Goal: Information Seeking & Learning: Learn about a topic

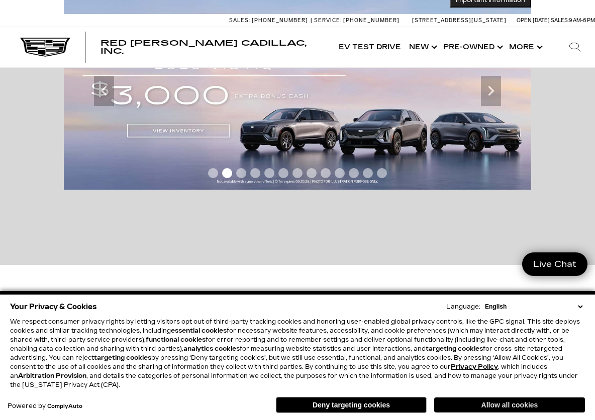
click at [500, 404] on button "Allow all cookies" at bounding box center [509, 405] width 151 height 15
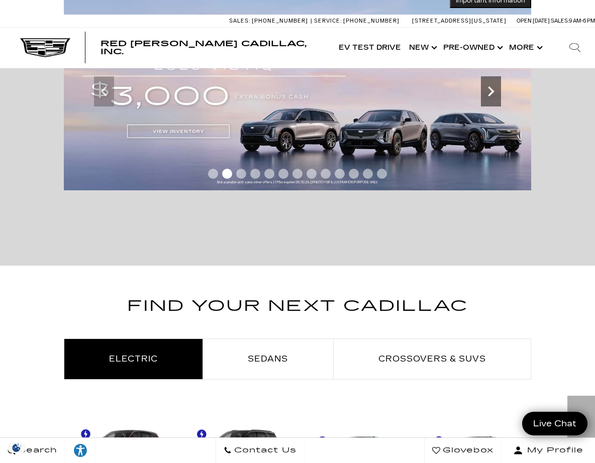
click at [491, 90] on icon "Next" at bounding box center [491, 91] width 20 height 20
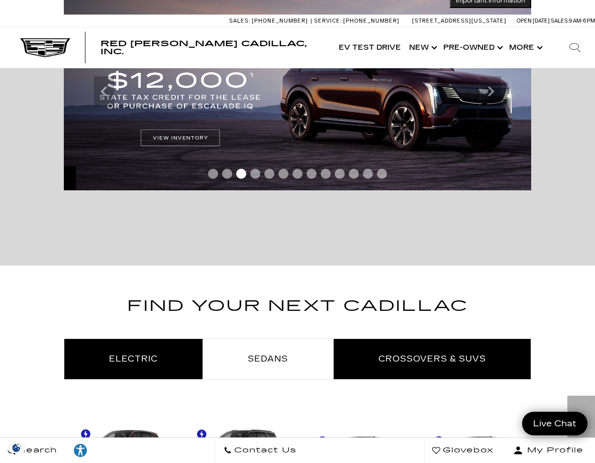
click at [389, 351] on link "Crossovers & SUVs" at bounding box center [432, 359] width 197 height 40
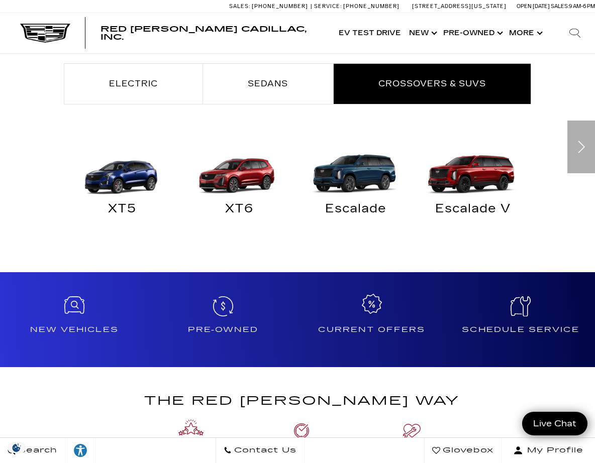
scroll to position [301, 0]
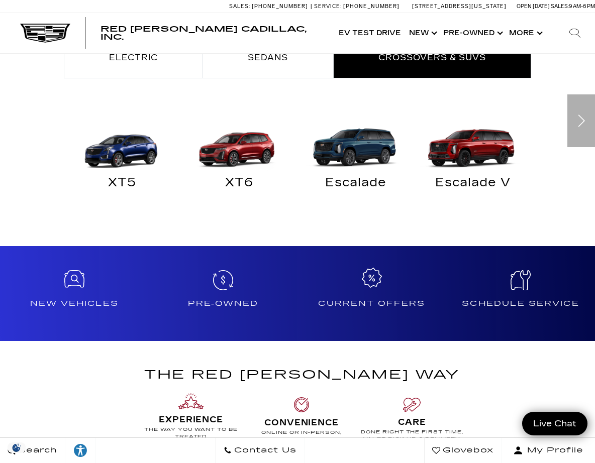
click at [370, 288] on div at bounding box center [371, 280] width 141 height 20
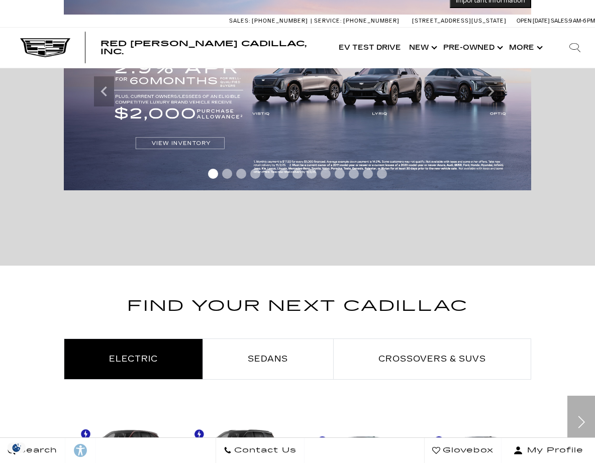
scroll to position [97, 0]
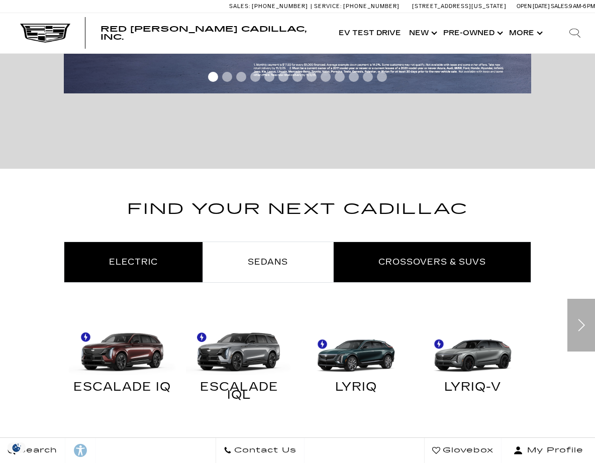
click at [414, 252] on link "Crossovers & SUVs" at bounding box center [432, 262] width 197 height 40
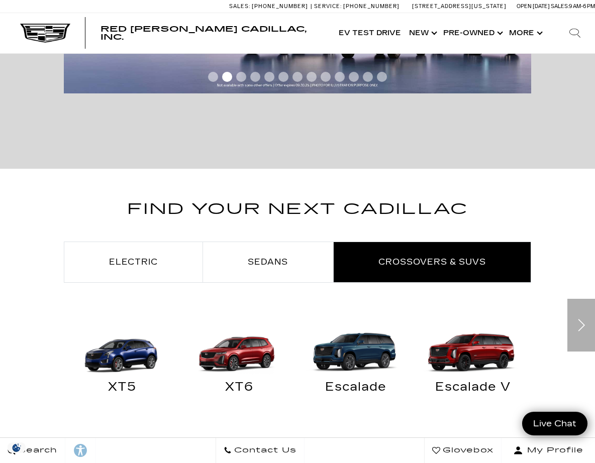
click at [452, 257] on span "Crossovers & SUVs" at bounding box center [432, 262] width 108 height 10
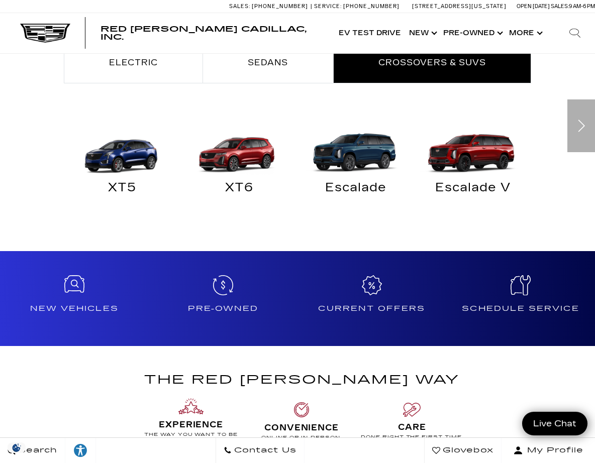
scroll to position [301, 0]
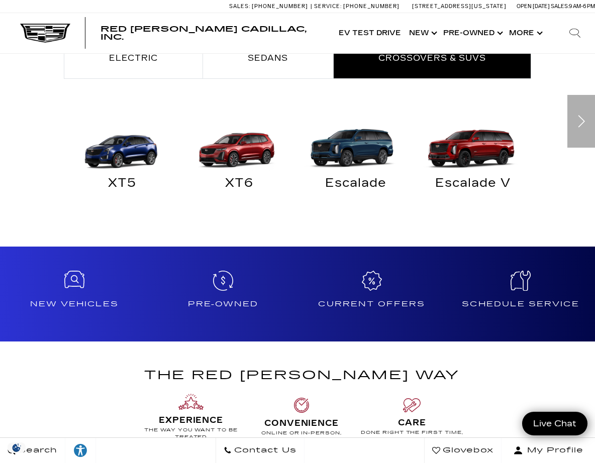
click at [368, 157] on img at bounding box center [353, 144] width 107 height 53
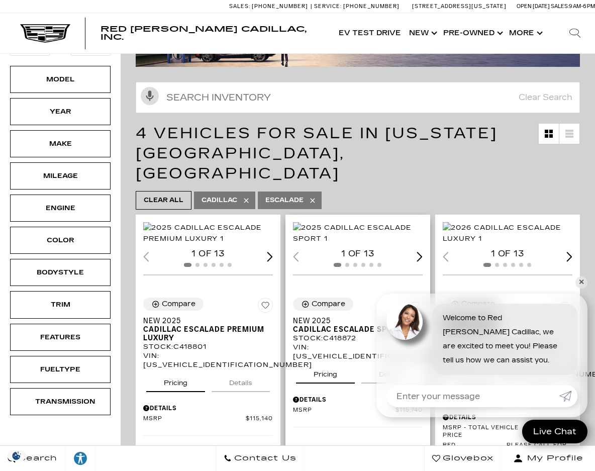
scroll to position [50, 0]
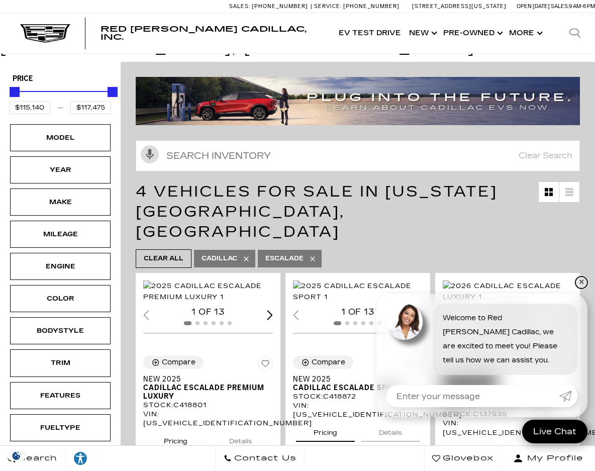
click at [581, 277] on link "✕" at bounding box center [581, 282] width 12 height 12
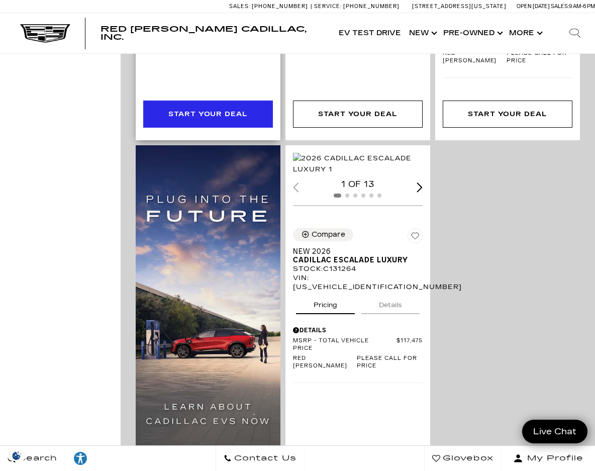
scroll to position [502, 0]
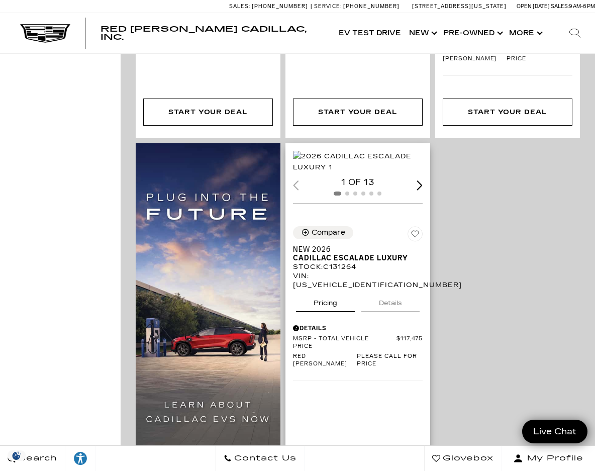
click at [422, 190] on div "Next slide" at bounding box center [419, 185] width 6 height 10
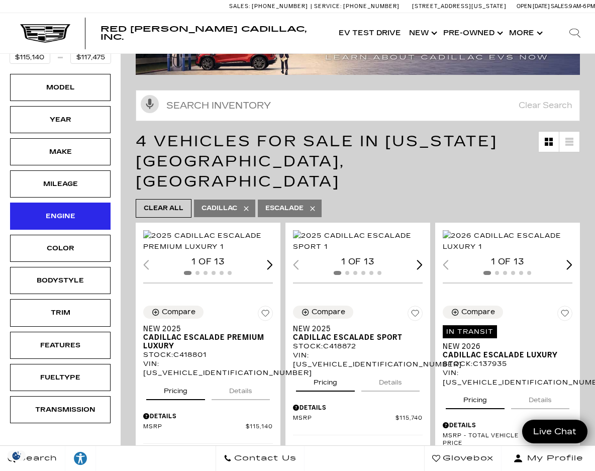
click at [51, 202] on div "Engine" at bounding box center [60, 215] width 100 height 27
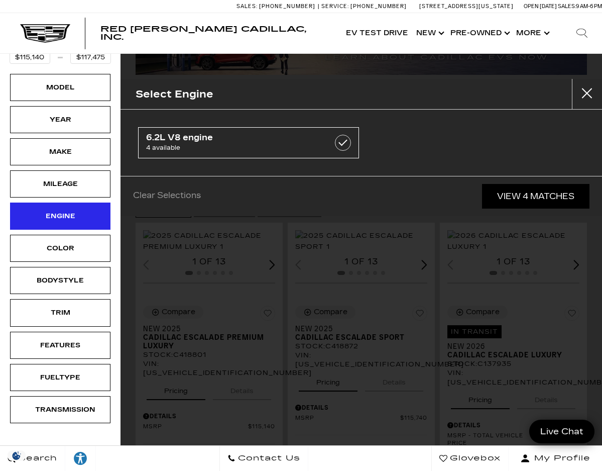
click at [51, 202] on div "Engine" at bounding box center [60, 215] width 100 height 27
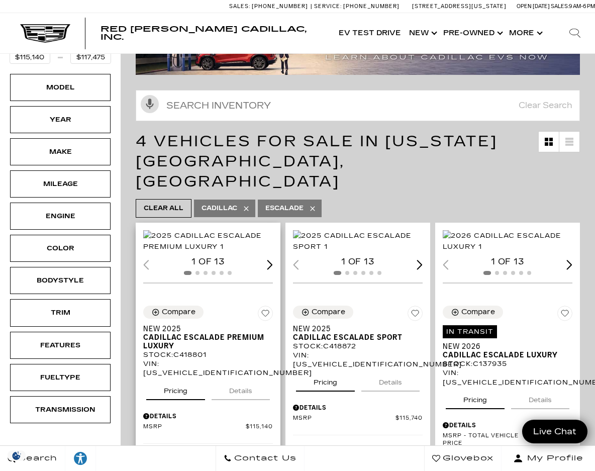
scroll to position [0, 0]
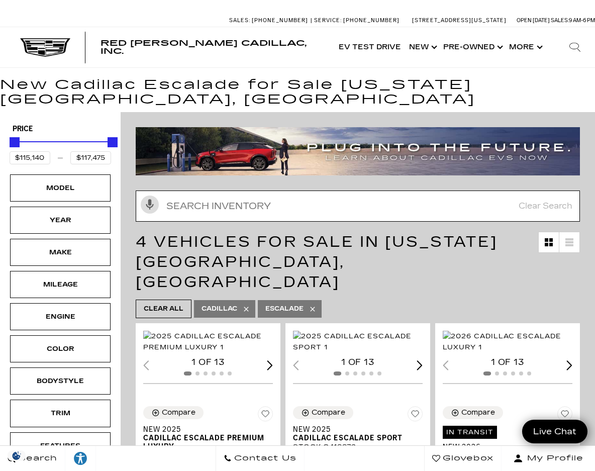
click at [253, 193] on input "text" at bounding box center [358, 205] width 444 height 31
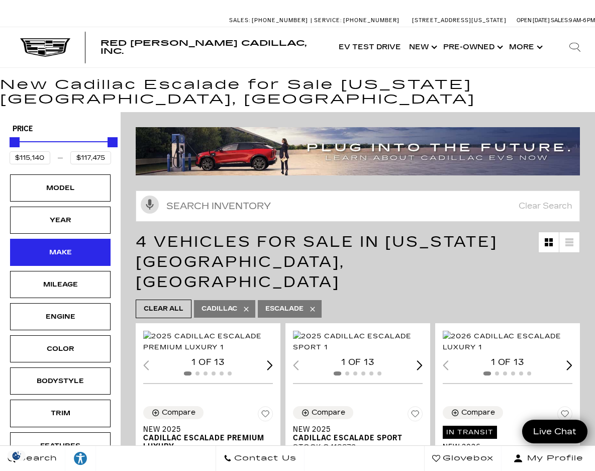
click at [62, 247] on div "Make" at bounding box center [60, 252] width 50 height 11
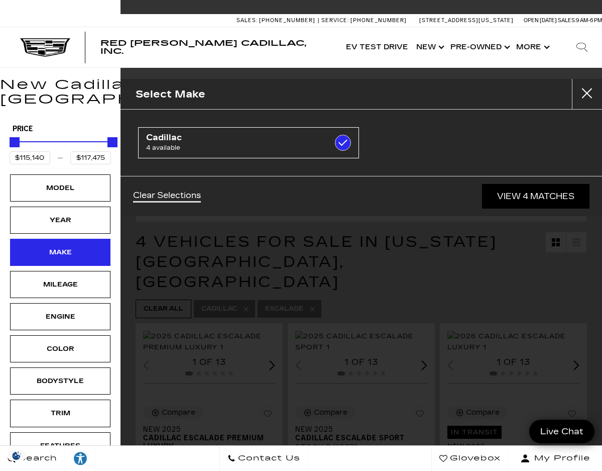
click at [62, 247] on div "Make" at bounding box center [60, 252] width 50 height 11
